Goal: Task Accomplishment & Management: Use online tool/utility

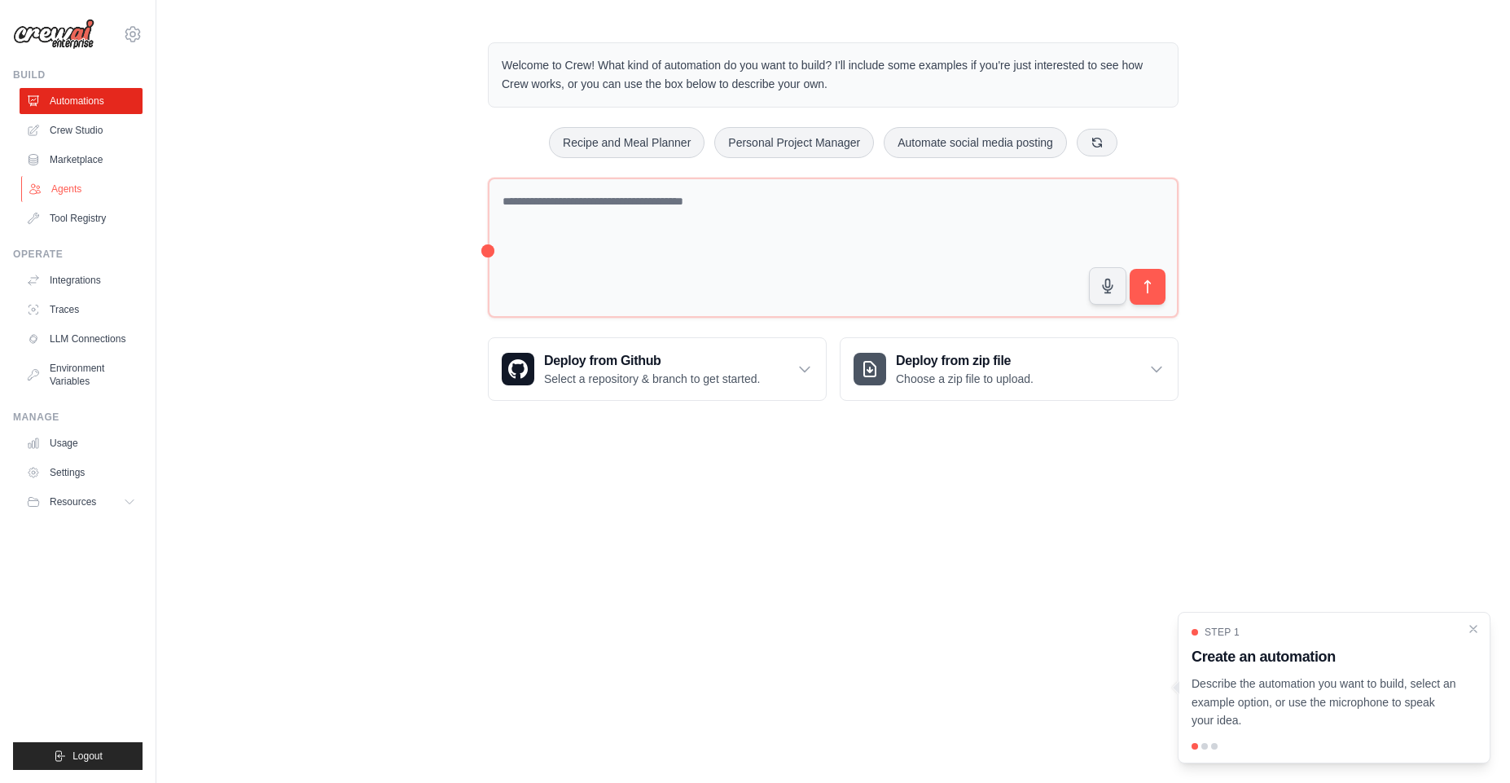
click at [77, 185] on link "Agents" at bounding box center [82, 189] width 123 height 26
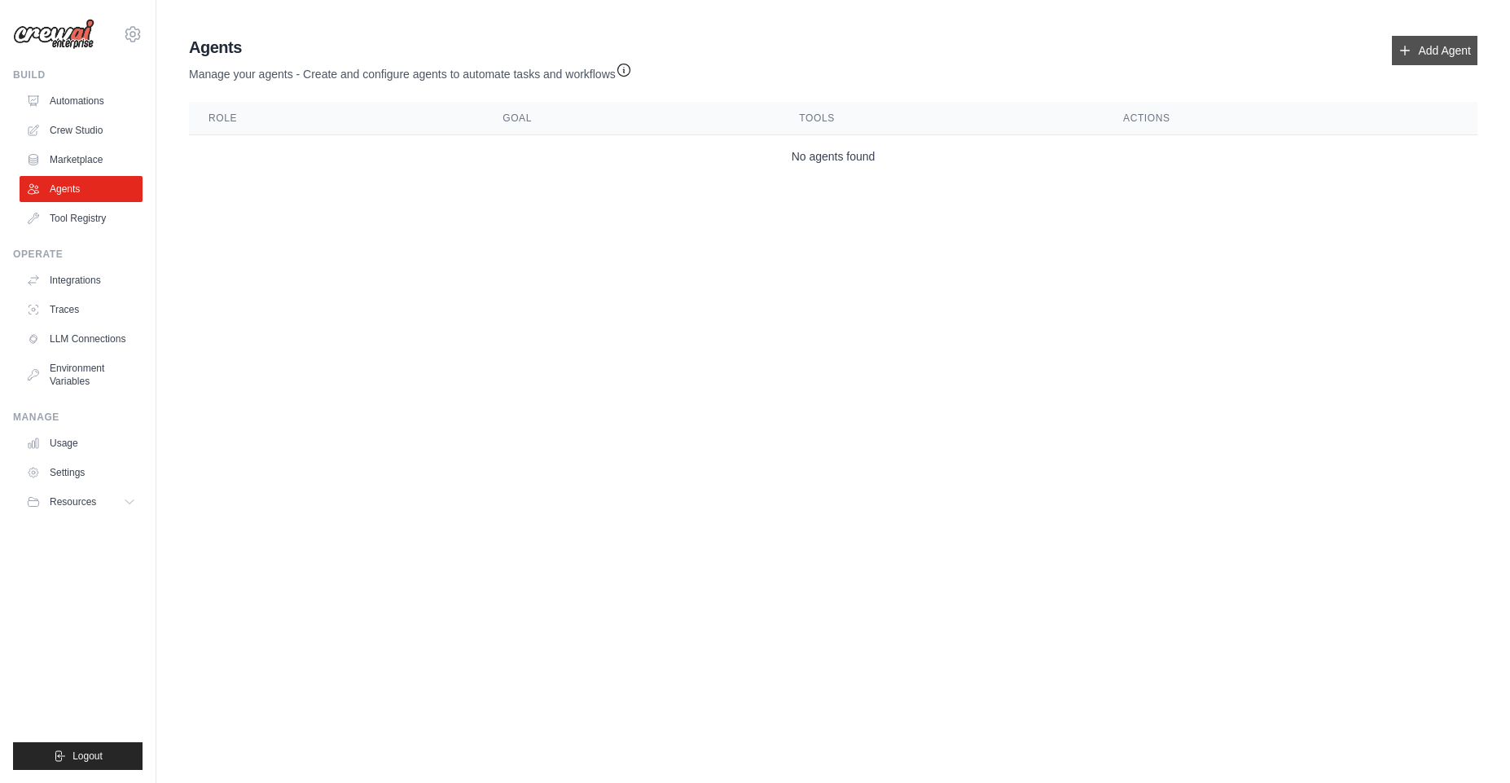
click at [1404, 46] on icon at bounding box center [1404, 50] width 13 height 13
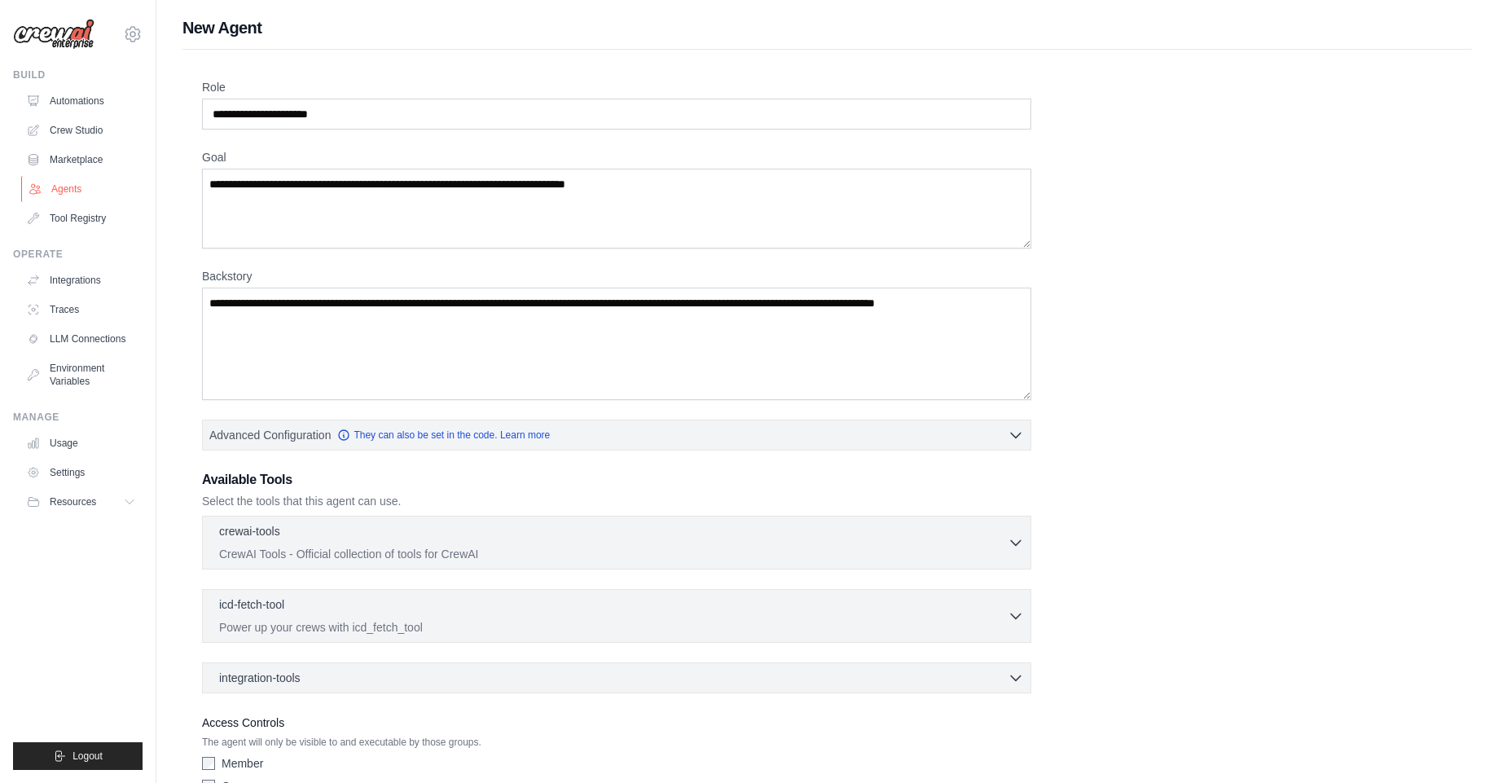
click at [70, 191] on link "Agents" at bounding box center [82, 189] width 123 height 26
